Goal: Task Accomplishment & Management: Use online tool/utility

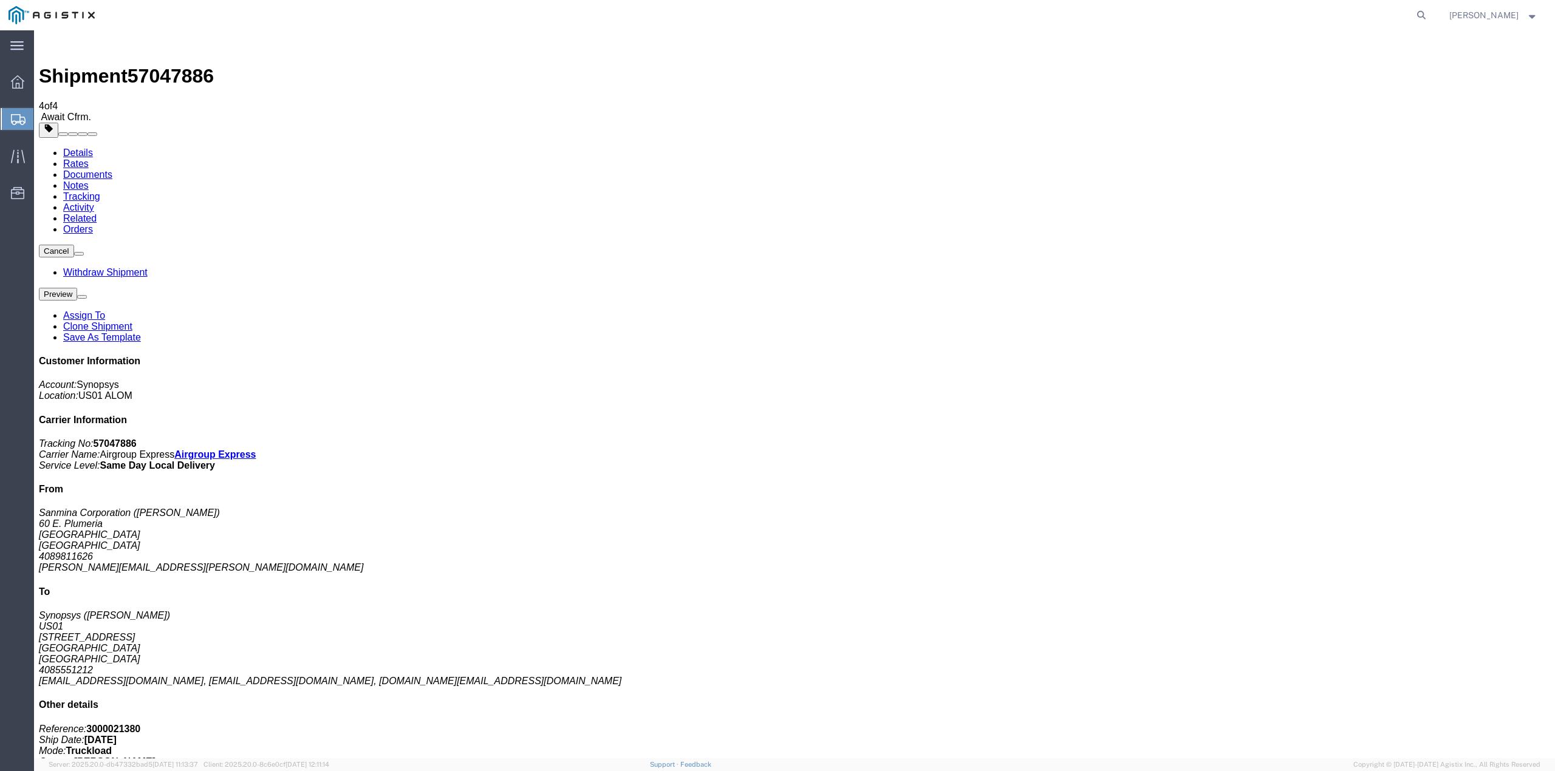
click at [112, 169] on link "Documents" at bounding box center [87, 174] width 49 height 10
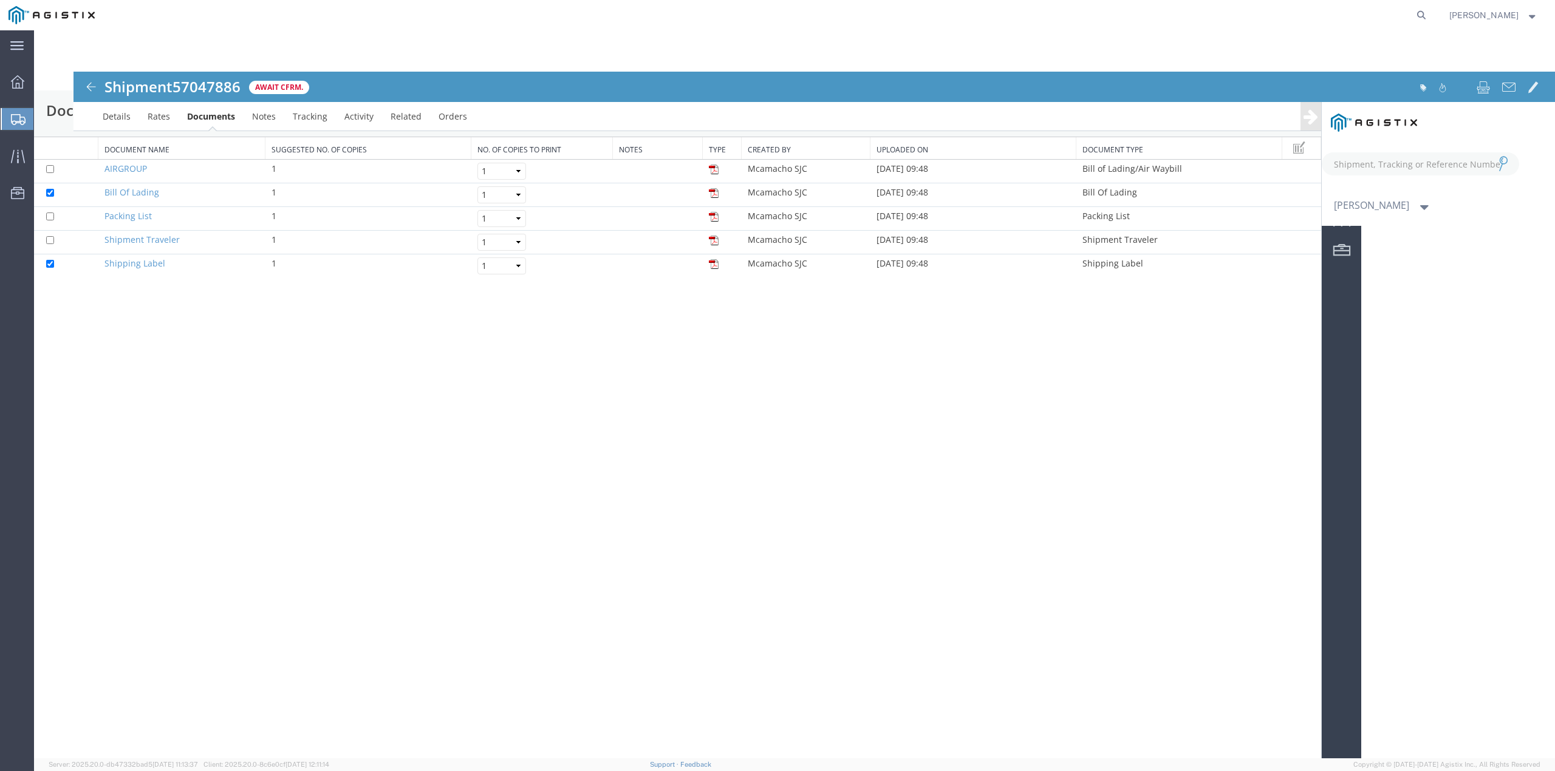
click at [712, 169] on div at bounding box center [794, 394] width 1521 height 728
click at [713, 174] on div at bounding box center [794, 394] width 1521 height 728
click at [713, 168] on div at bounding box center [794, 394] width 1521 height 728
click at [712, 168] on div at bounding box center [794, 394] width 1521 height 728
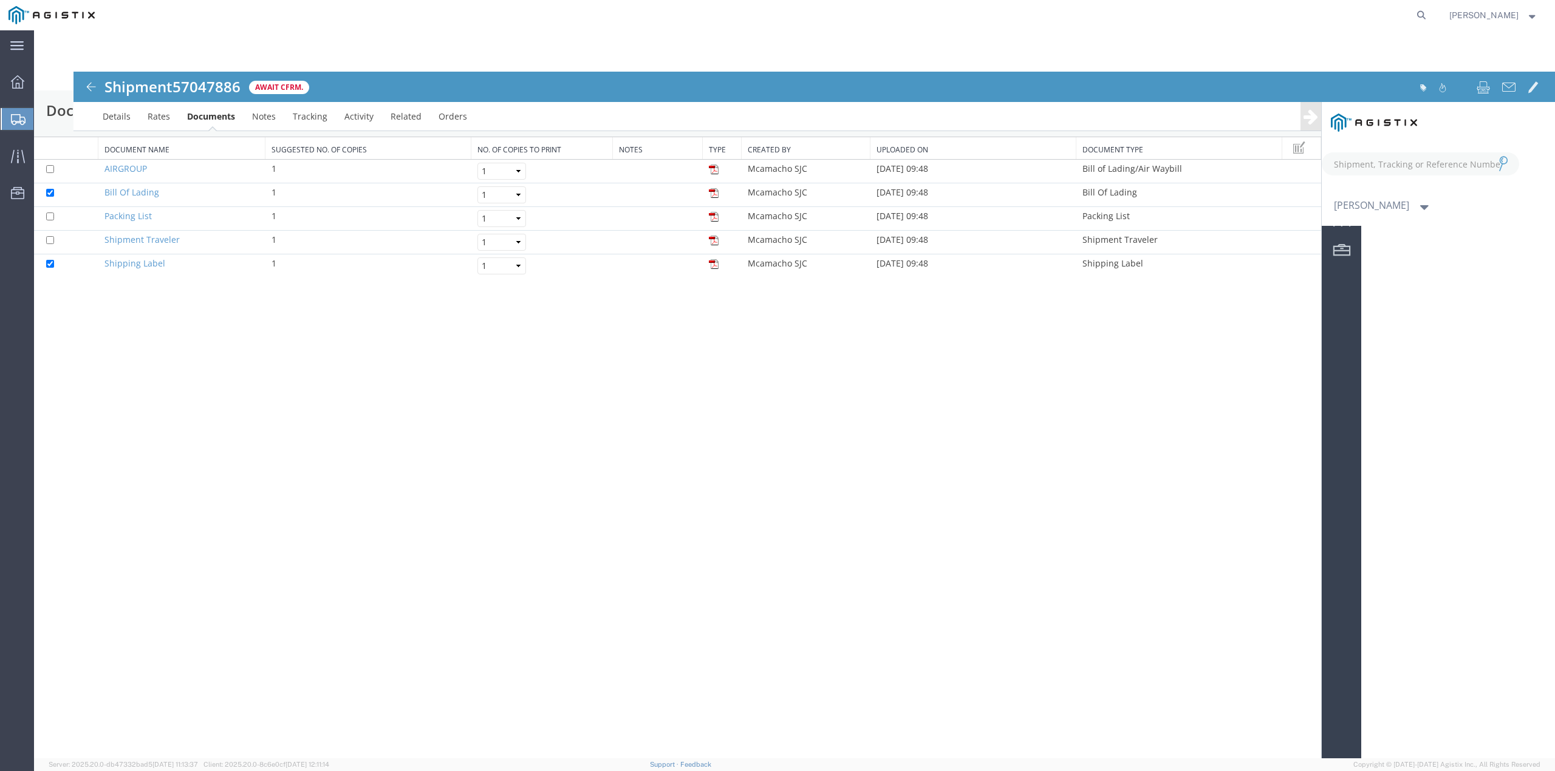
click at [712, 168] on div at bounding box center [794, 394] width 1521 height 728
click at [714, 169] on div at bounding box center [794, 394] width 1521 height 728
click at [714, 171] on div at bounding box center [794, 394] width 1521 height 728
click at [707, 173] on div at bounding box center [794, 394] width 1521 height 728
click at [715, 171] on div at bounding box center [794, 394] width 1521 height 728
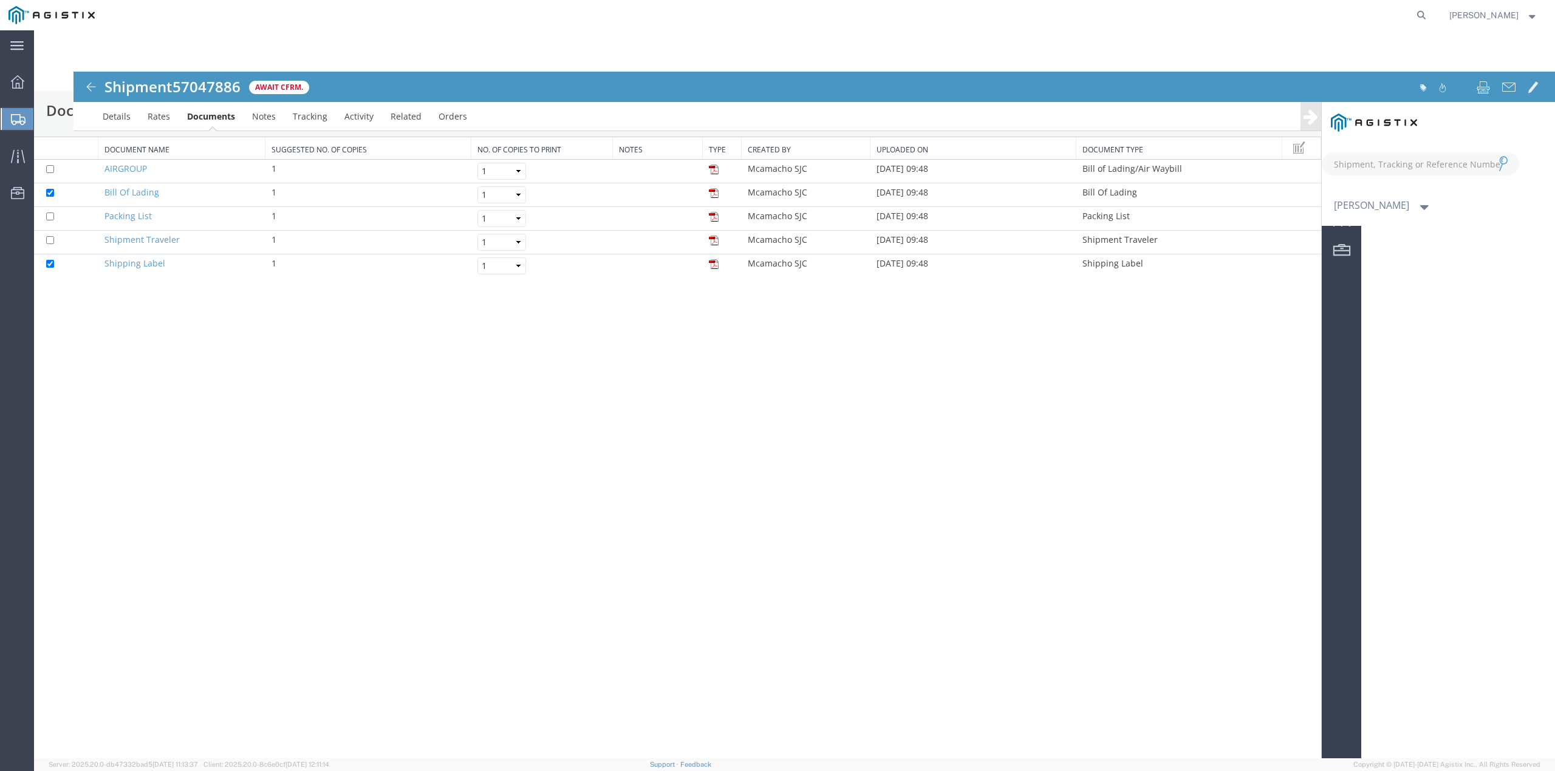
click at [715, 171] on div at bounding box center [794, 394] width 1521 height 728
click at [712, 168] on div at bounding box center [794, 394] width 1521 height 728
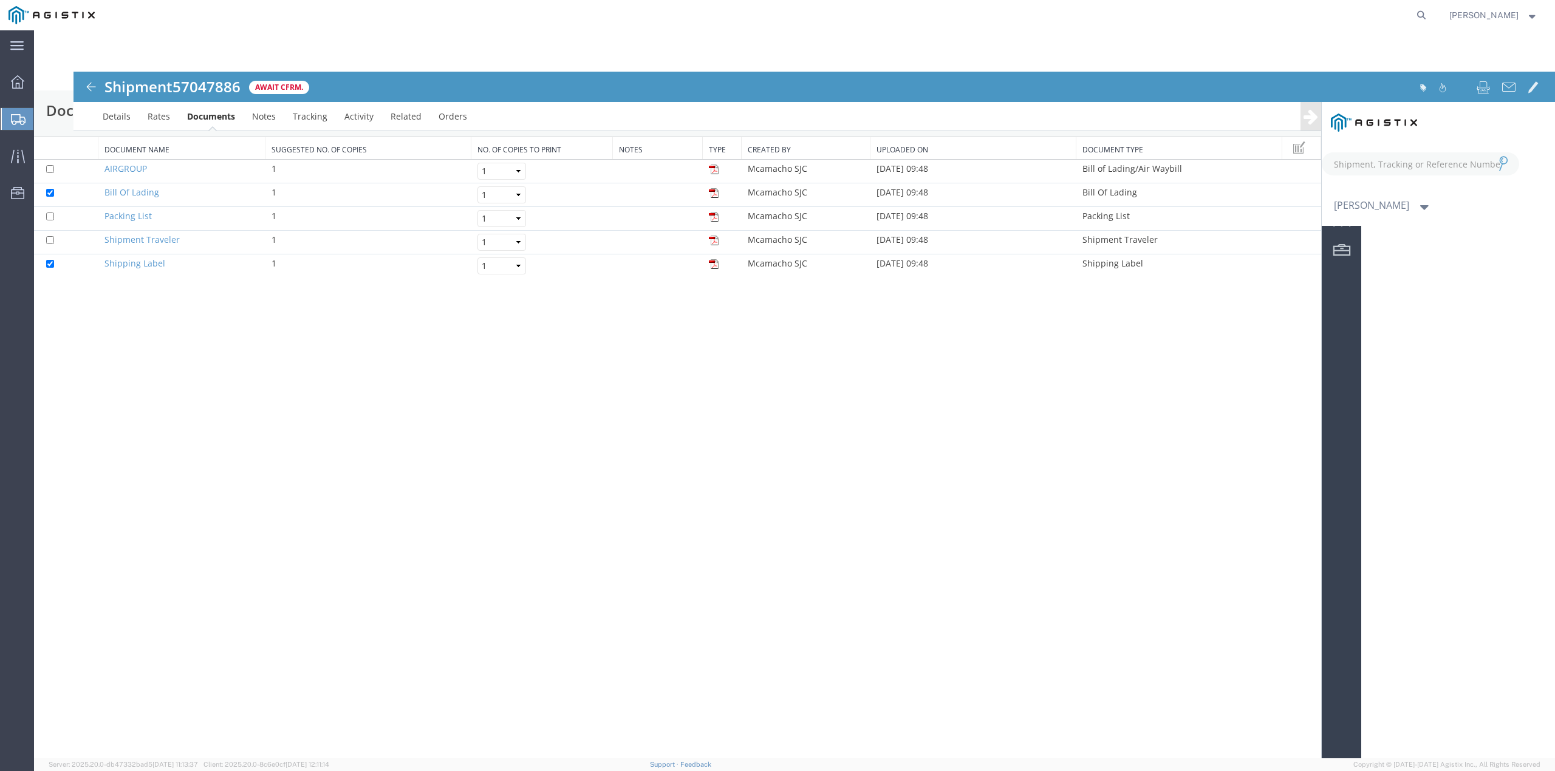
click at [739, 412] on div at bounding box center [794, 394] width 1521 height 728
click at [736, 412] on div at bounding box center [794, 394] width 1521 height 728
click at [889, 387] on div at bounding box center [794, 394] width 1521 height 728
click at [714, 171] on div at bounding box center [794, 394] width 1521 height 728
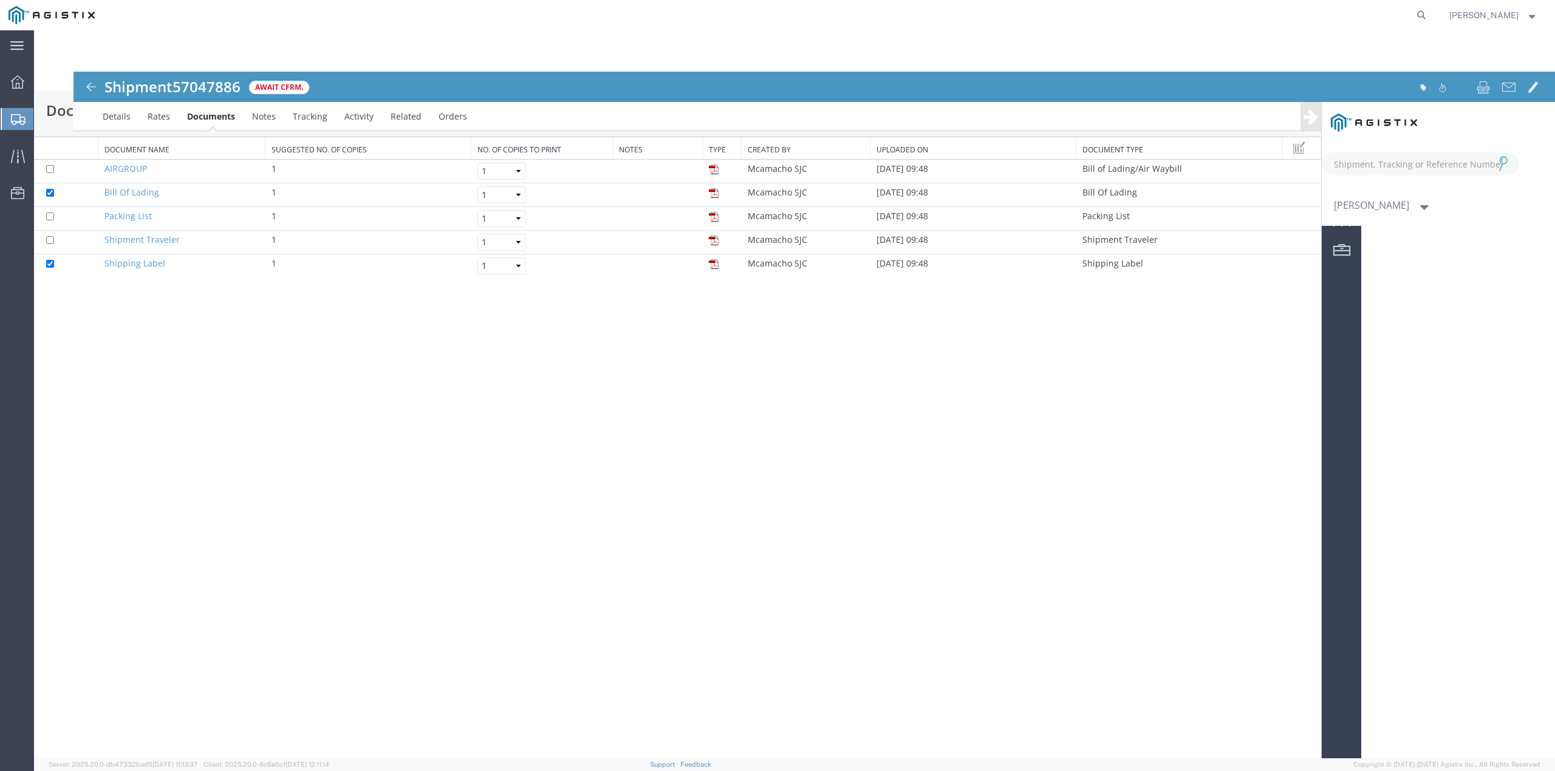
click at [714, 173] on div at bounding box center [794, 394] width 1521 height 728
click at [714, 168] on div at bounding box center [794, 394] width 1521 height 728
click at [715, 168] on div at bounding box center [794, 394] width 1521 height 728
click at [714, 173] on div at bounding box center [794, 394] width 1521 height 728
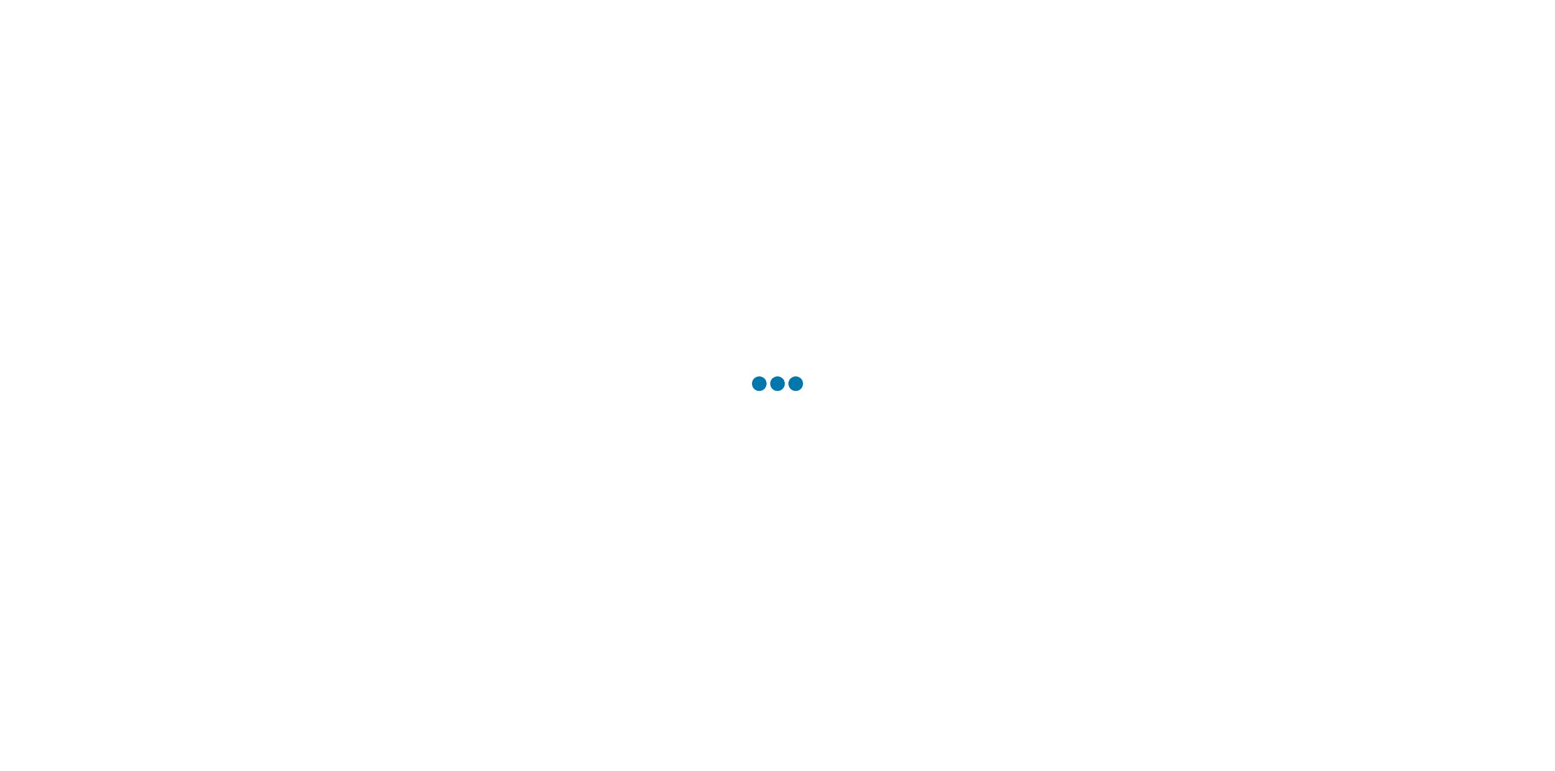
click at [530, 689] on div at bounding box center [777, 385] width 1555 height 771
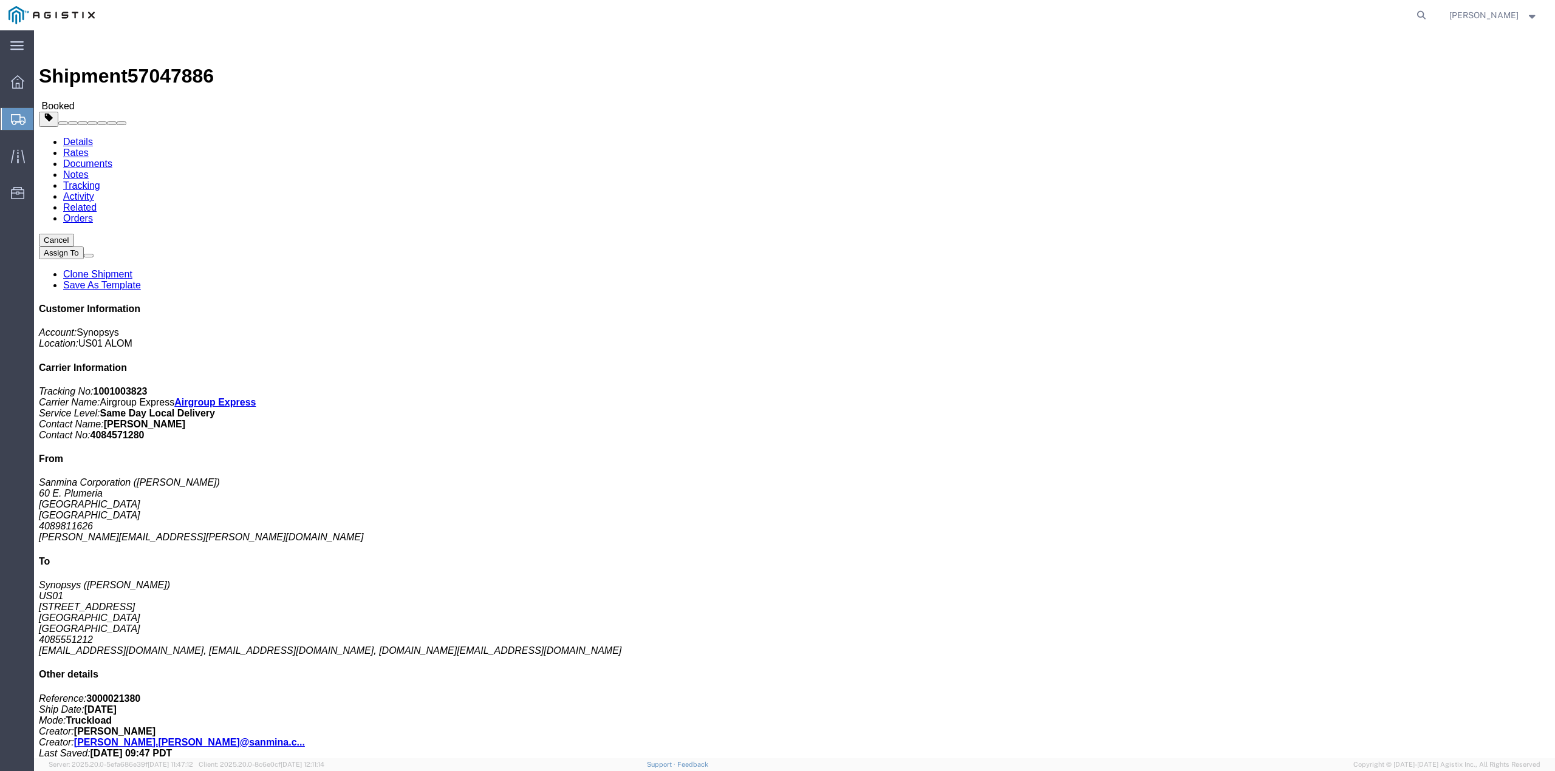
click link "Documents"
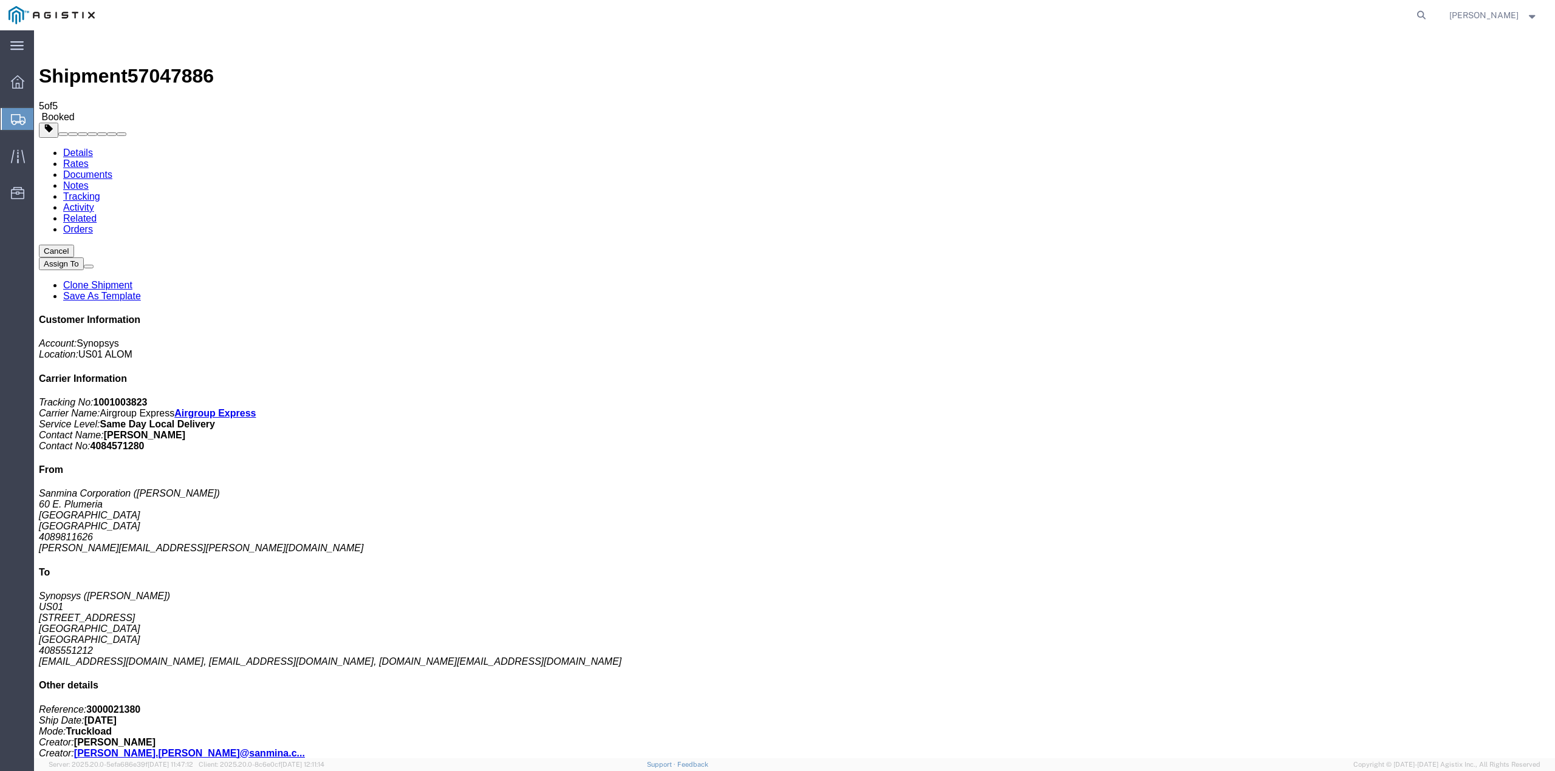
click at [13, 117] on icon at bounding box center [18, 119] width 15 height 11
click at [0, 0] on span "Create from Template" at bounding box center [0, 0] width 0 height 0
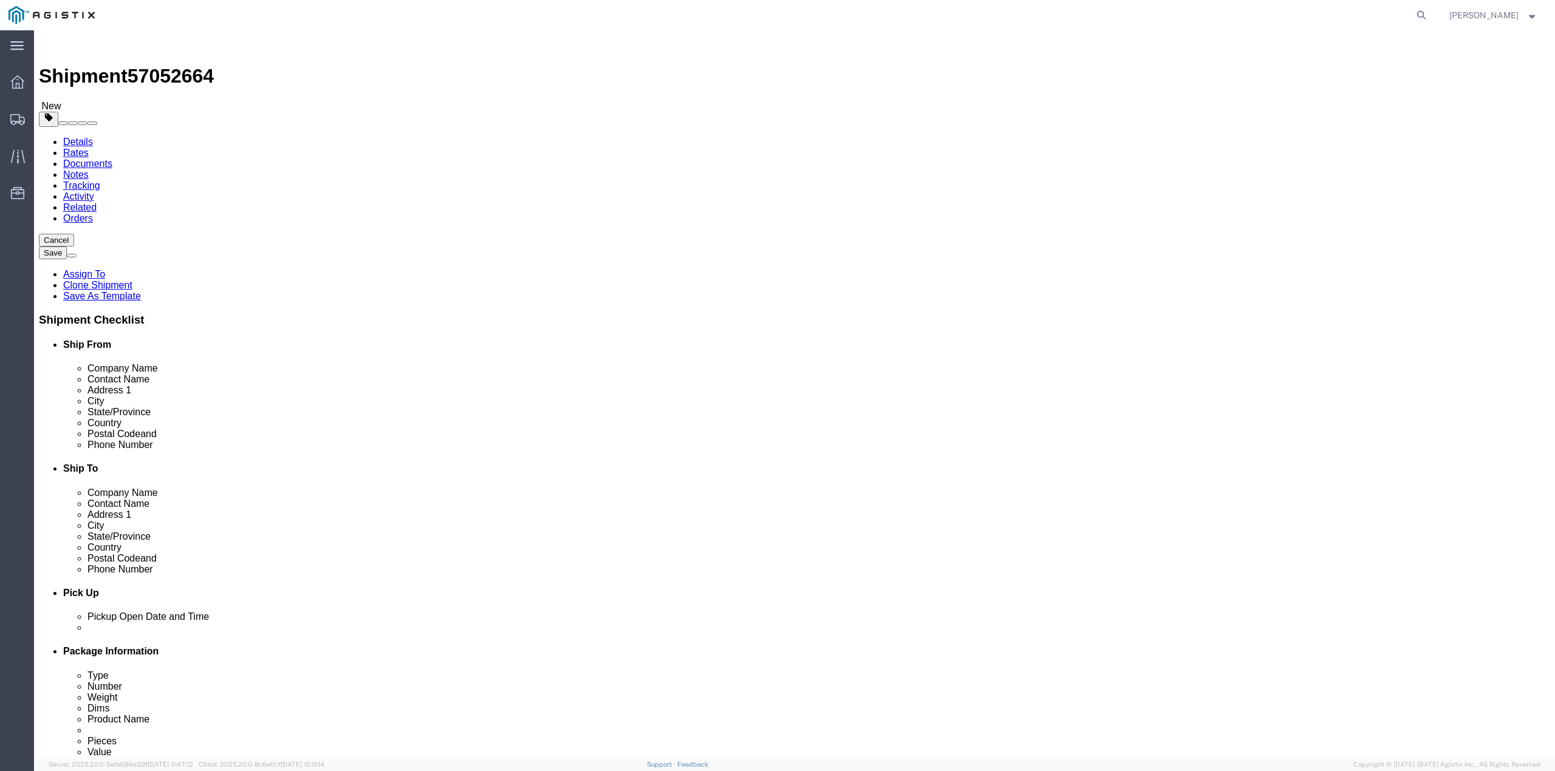
select select
select select "65511"
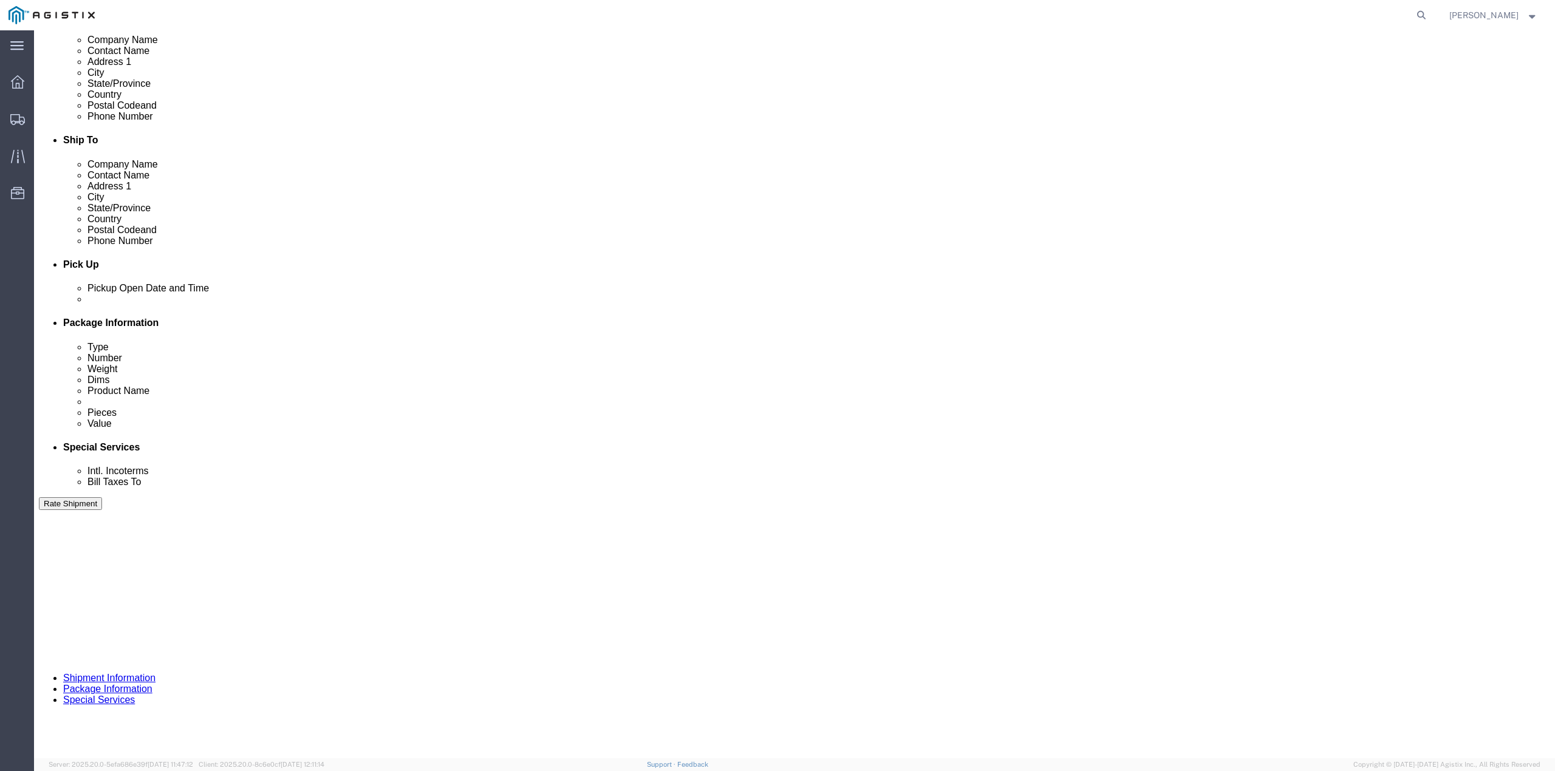
scroll to position [418, 0]
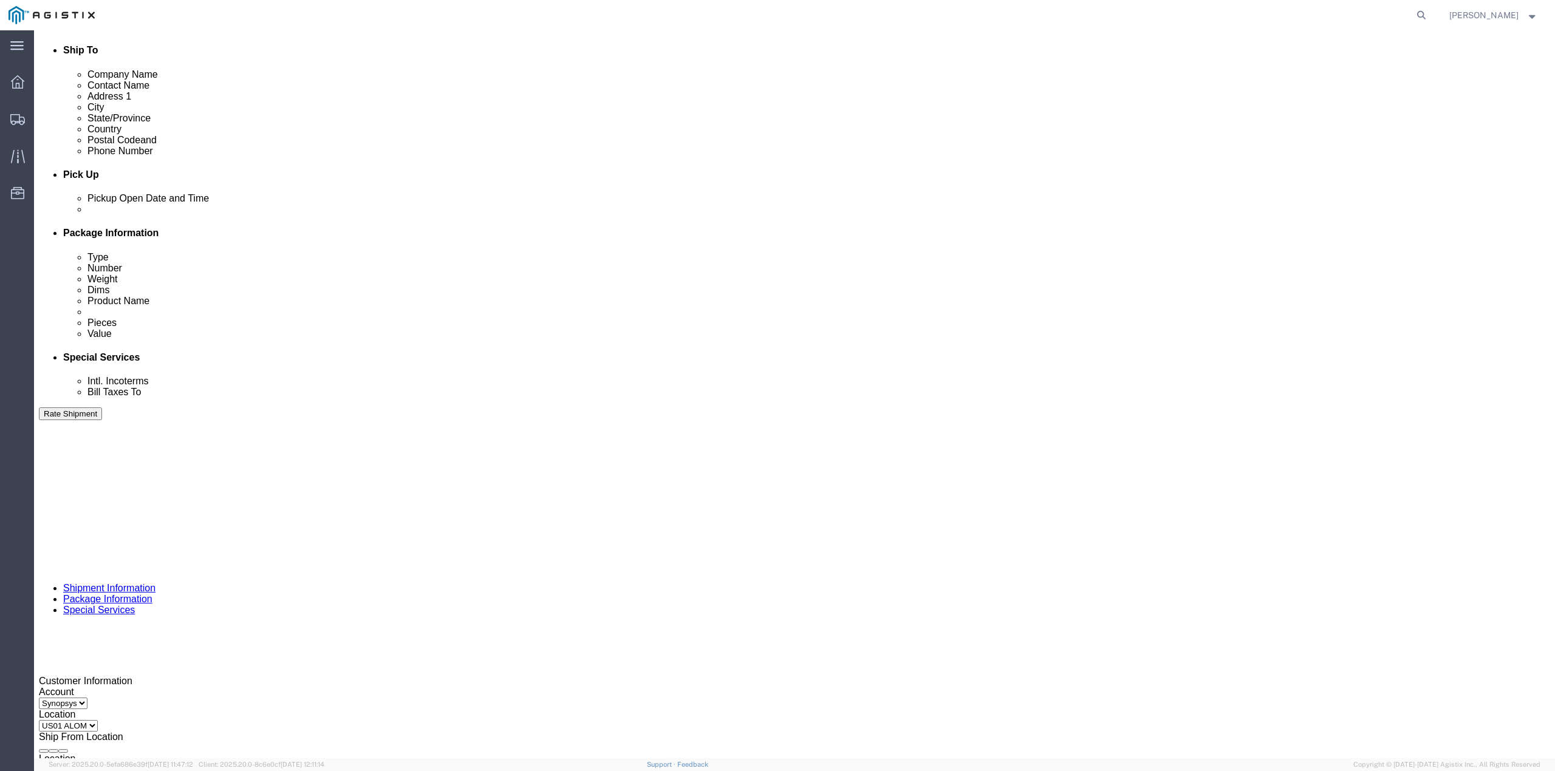
click input "C007236"
click icon "button"
